Goal: Task Accomplishment & Management: Use online tool/utility

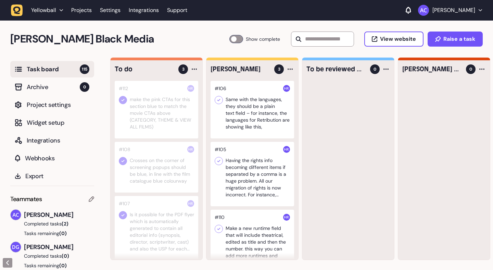
click at [160, 113] on div at bounding box center [157, 110] width 84 height 58
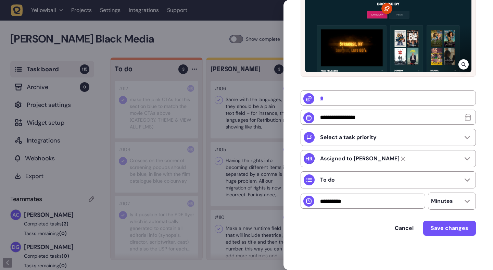
scroll to position [157, 0]
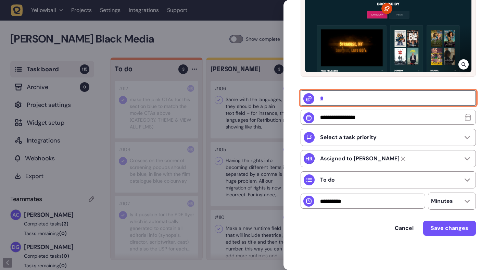
click at [322, 98] on input "*" at bounding box center [388, 97] width 175 height 15
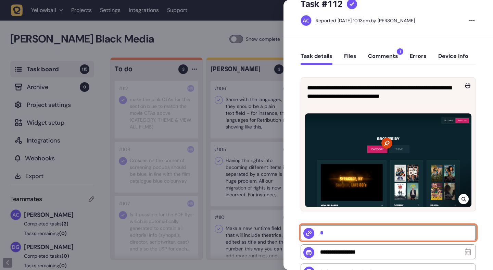
scroll to position [0, 0]
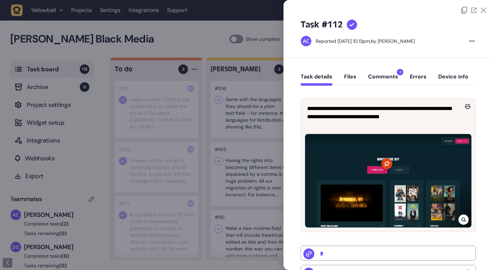
click at [354, 24] on icon at bounding box center [352, 25] width 5 height 4
click at [382, 74] on button "Comments 1" at bounding box center [383, 79] width 30 height 12
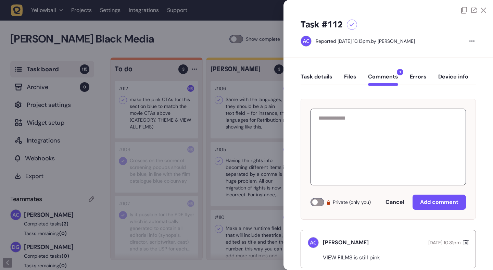
scroll to position [15, 0]
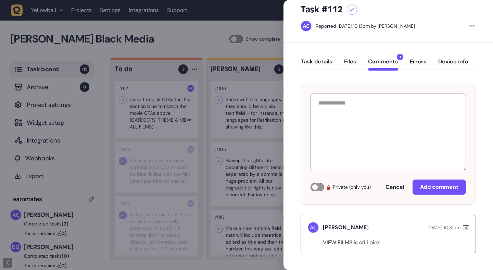
click at [161, 170] on div at bounding box center [246, 135] width 493 height 270
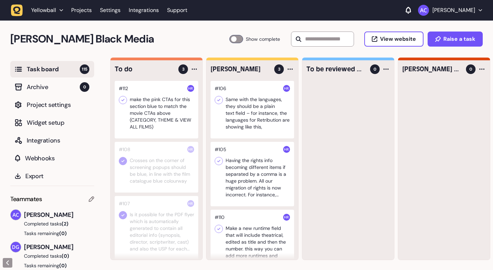
click at [162, 167] on div at bounding box center [157, 167] width 84 height 51
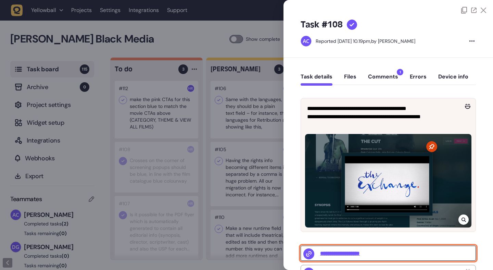
click at [361, 254] on input "**********" at bounding box center [388, 253] width 175 height 15
click at [395, 76] on button "Comments 1" at bounding box center [383, 79] width 30 height 12
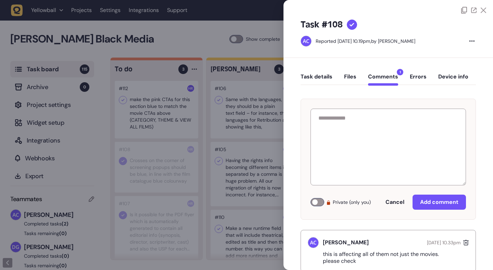
click at [482, 10] on icon at bounding box center [483, 10] width 5 height 5
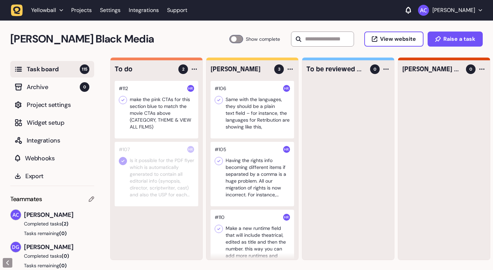
click at [156, 158] on div at bounding box center [157, 174] width 84 height 64
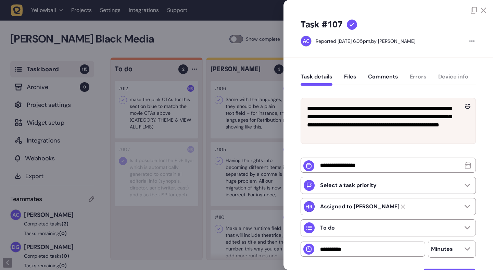
click at [377, 78] on button "Comments" at bounding box center [383, 79] width 30 height 12
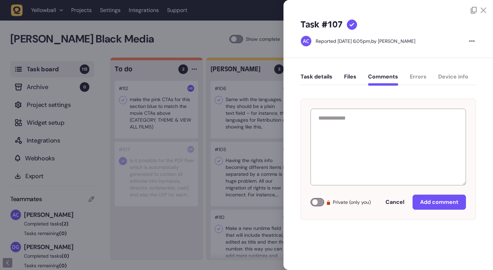
click at [481, 11] on icon at bounding box center [483, 10] width 5 height 5
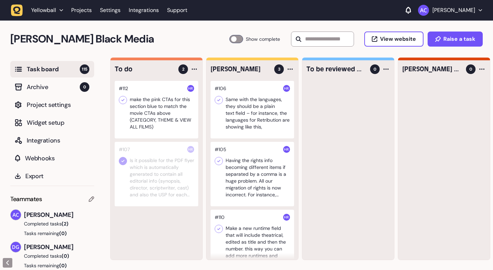
scroll to position [0, 0]
